Goal: Find specific page/section: Find specific page/section

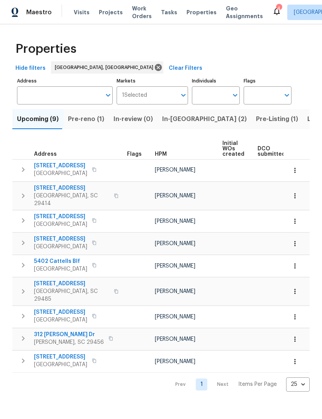
click at [76, 13] on span "Visits" at bounding box center [82, 12] width 16 height 8
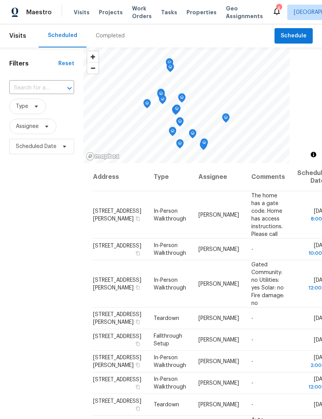
click at [187, 7] on div "Visits Projects Work Orders Tasks Properties Geo Assignments" at bounding box center [173, 12] width 198 height 15
click at [190, 12] on span "Properties" at bounding box center [201, 12] width 30 height 8
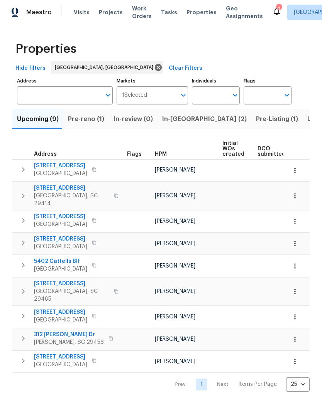
click at [291, 166] on button "button" at bounding box center [294, 170] width 17 height 17
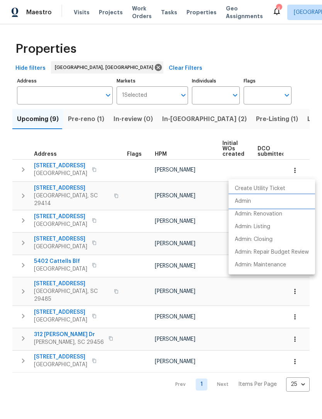
click at [246, 201] on p "Admin" at bounding box center [242, 201] width 16 height 8
